Goal: Task Accomplishment & Management: Complete application form

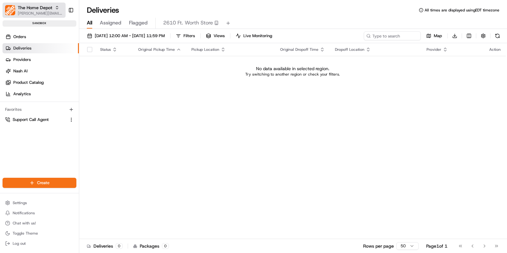
click at [34, 11] on span "[PERSON_NAME][EMAIL_ADDRESS][DOMAIN_NAME]" at bounding box center [40, 13] width 45 height 5
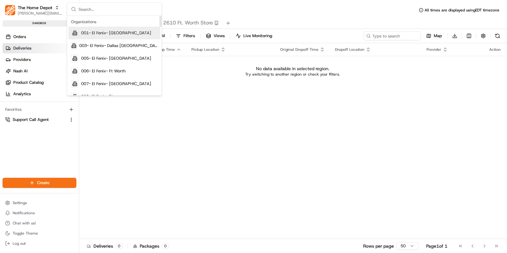
click at [121, 12] on input "text" at bounding box center [118, 9] width 79 height 13
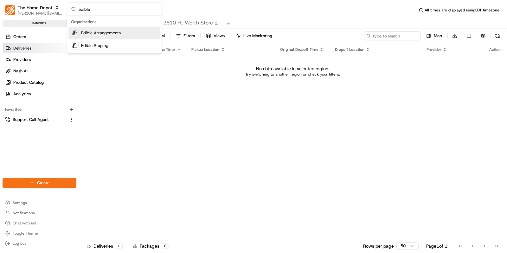
type input "edible"
click at [110, 42] on div "Edible Staging" at bounding box center [115, 45] width 92 height 13
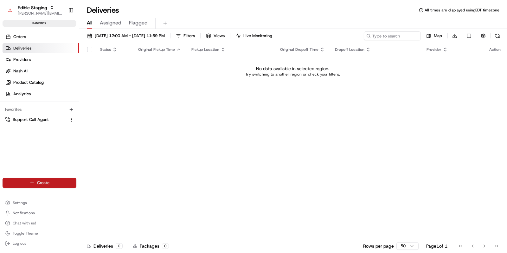
click at [58, 181] on html "Edible Staging [EMAIL_ADDRESS][DOMAIN_NAME] Toggle Sidebar sandbox Orders Deliv…" at bounding box center [253, 126] width 507 height 253
click at [105, 207] on link "Order" at bounding box center [114, 205] width 71 height 11
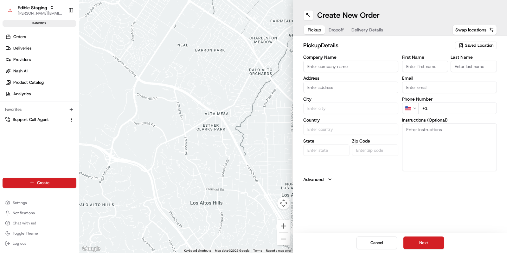
drag, startPoint x: 339, startPoint y: 31, endPoint x: 349, endPoint y: 31, distance: 10.2
click at [339, 31] on span "Dropoff" at bounding box center [336, 30] width 15 height 6
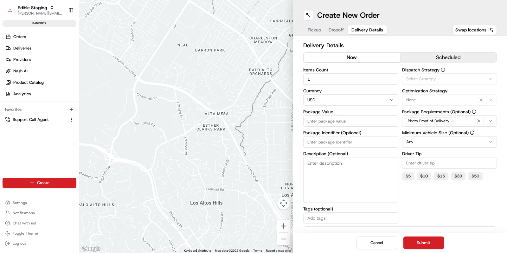
click at [366, 31] on span "Delivery Details" at bounding box center [368, 30] width 32 height 6
click at [417, 81] on span "Select Strategy" at bounding box center [422, 79] width 30 height 6
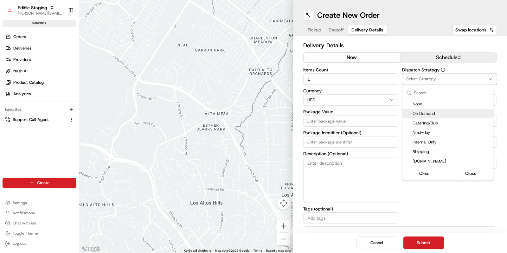
click at [442, 111] on span "On Demand" at bounding box center [452, 114] width 78 height 6
click at [432, 43] on html "Edible Staging [EMAIL_ADDRESS][DOMAIN_NAME] Toggle Sidebar sandbox Orders Deliv…" at bounding box center [253, 126] width 507 height 253
